Goal: Task Accomplishment & Management: Manage account settings

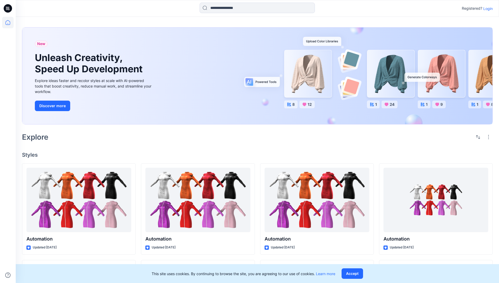
click at [487, 8] on p "Login" at bounding box center [487, 9] width 9 height 6
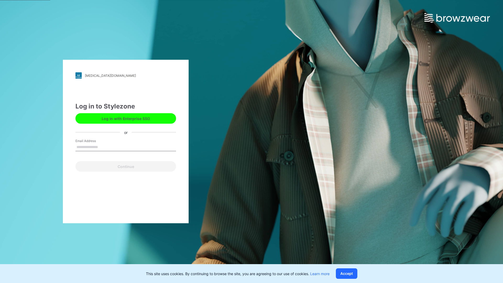
click at [103, 147] on input "Email Address" at bounding box center [125, 147] width 101 height 8
type input "**********"
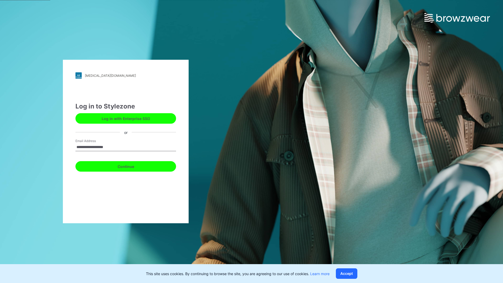
click at [131, 166] on button "Continue" at bounding box center [125, 166] width 101 height 10
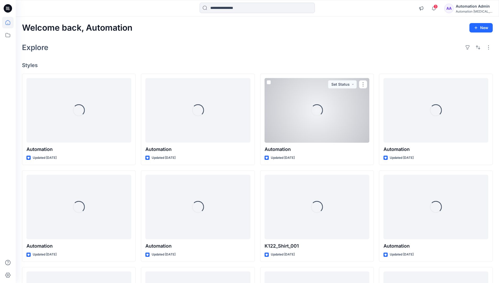
click at [10, 23] on icon at bounding box center [8, 22] width 5 height 5
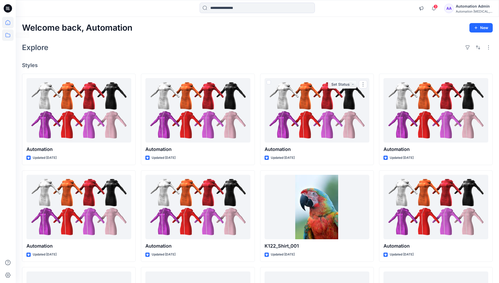
click at [9, 37] on icon at bounding box center [8, 35] width 12 height 12
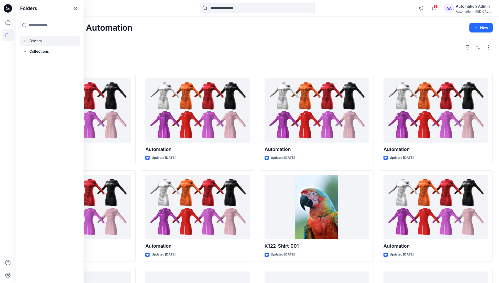
click at [34, 41] on div at bounding box center [50, 41] width 60 height 10
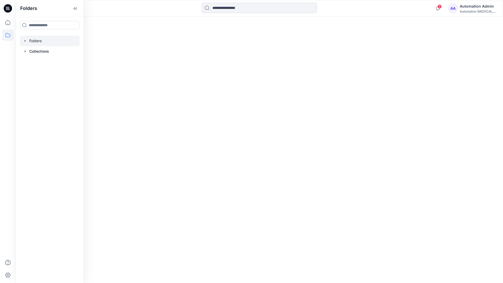
click at [279, 183] on div at bounding box center [259, 150] width 487 height 266
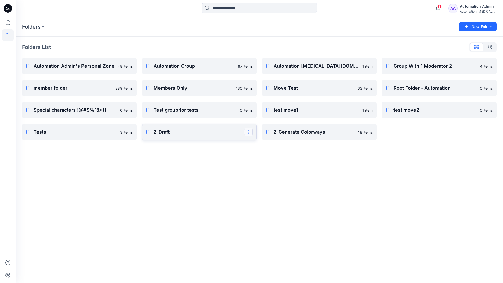
click at [249, 133] on button "button" at bounding box center [248, 132] width 8 height 8
click at [258, 144] on p "Edit" at bounding box center [258, 144] width 7 height 6
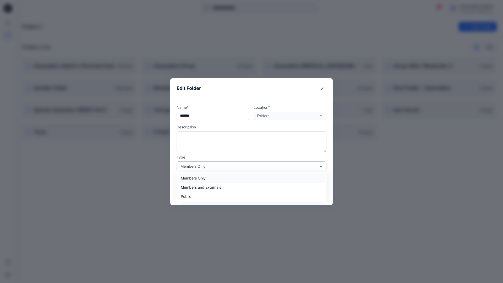
click at [243, 168] on div "Members Only" at bounding box center [248, 166] width 136 height 6
click at [228, 180] on div "Members Only" at bounding box center [252, 177] width 148 height 9
click at [314, 194] on button "Save" at bounding box center [313, 194] width 25 height 8
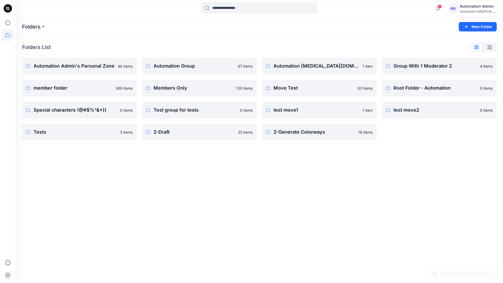
click at [471, 8] on div "Automation Admin" at bounding box center [478, 6] width 37 height 6
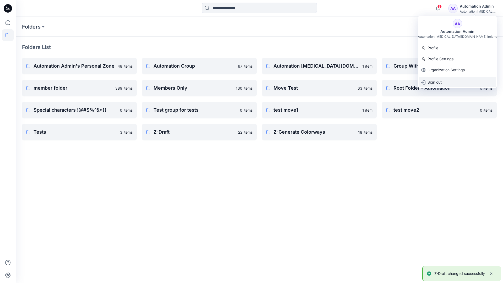
click at [441, 81] on p "Sign out" at bounding box center [434, 82] width 14 height 10
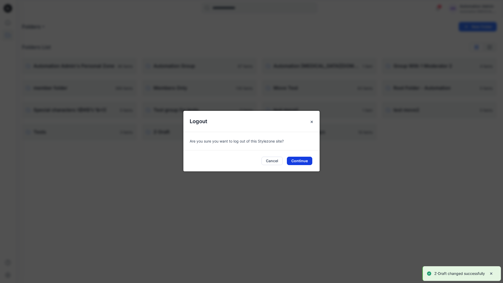
click at [302, 159] on button "Continue" at bounding box center [299, 161] width 25 height 8
